Goal: Entertainment & Leisure: Consume media (video, audio)

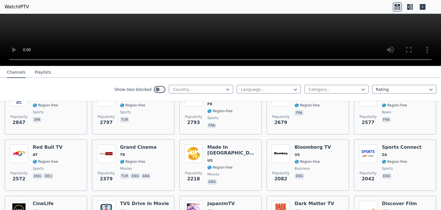
scroll to position [169, 0]
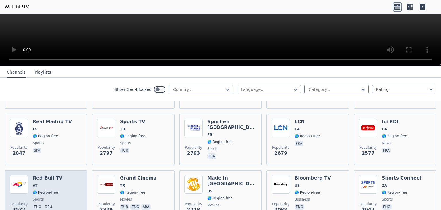
click at [55, 183] on span "AT" at bounding box center [48, 185] width 30 height 5
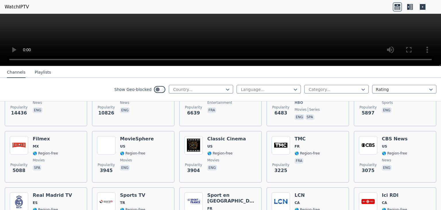
scroll to position [106, 0]
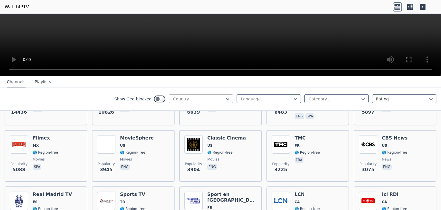
click at [206, 97] on div at bounding box center [199, 99] width 52 height 6
drag, startPoint x: 206, startPoint y: 97, endPoint x: 228, endPoint y: 98, distance: 22.1
click at [206, 97] on div at bounding box center [199, 99] width 52 height 6
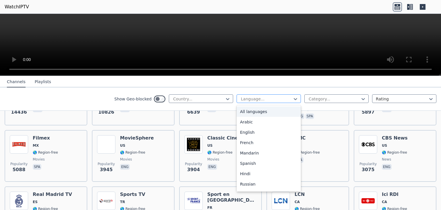
click at [258, 98] on div at bounding box center [266, 99] width 52 height 6
drag, startPoint x: 258, startPoint y: 98, endPoint x: 266, endPoint y: 97, distance: 8.7
click at [258, 98] on div at bounding box center [266, 99] width 52 height 6
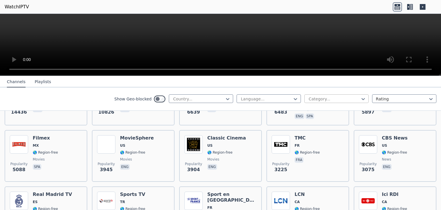
click at [327, 99] on div at bounding box center [334, 99] width 52 height 6
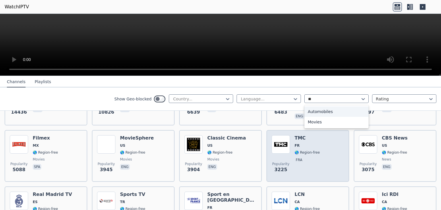
type input "***"
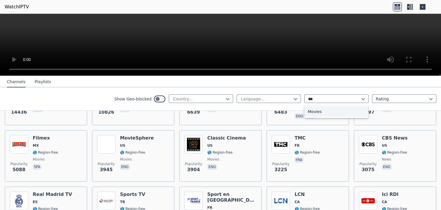
click at [320, 113] on div "Movies" at bounding box center [336, 111] width 64 height 10
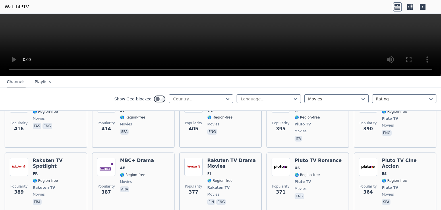
scroll to position [440, 0]
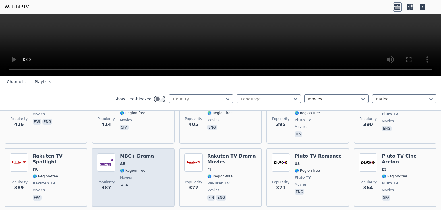
click at [127, 161] on span "AE" at bounding box center [137, 163] width 34 height 5
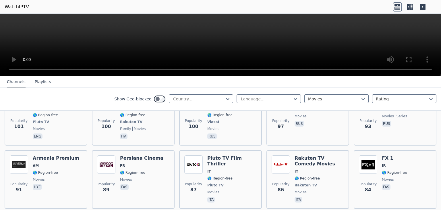
scroll to position [1585, 0]
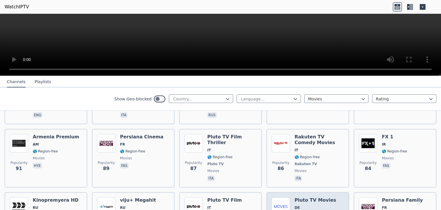
click at [318, 209] on span "🌎 Region-free" at bounding box center [316, 214] width 42 height 5
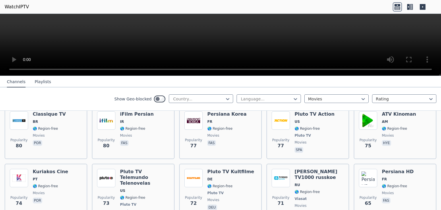
scroll to position [1813, 0]
